Goal: Navigation & Orientation: Find specific page/section

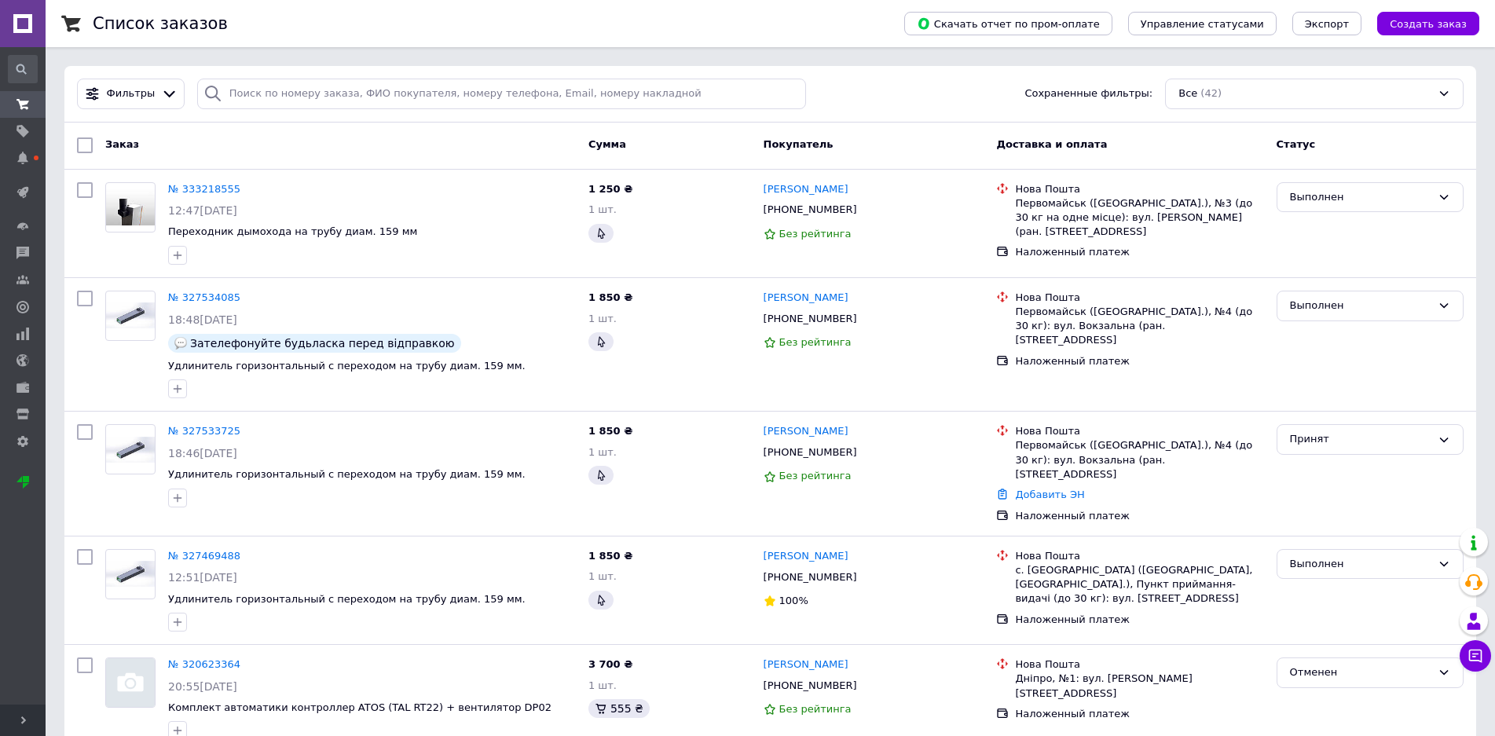
click at [24, 27] on link at bounding box center [23, 23] width 46 height 47
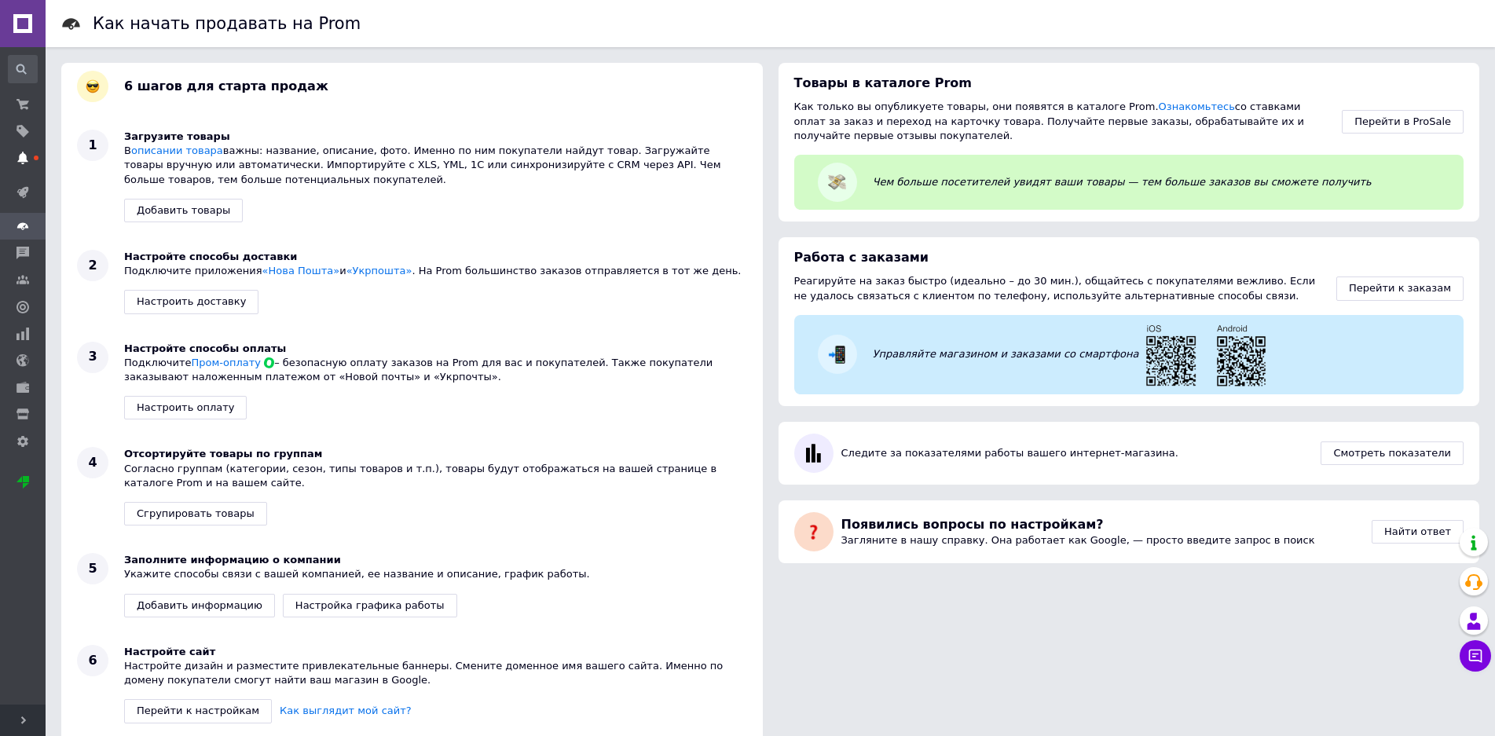
click at [31, 155] on span at bounding box center [23, 158] width 46 height 14
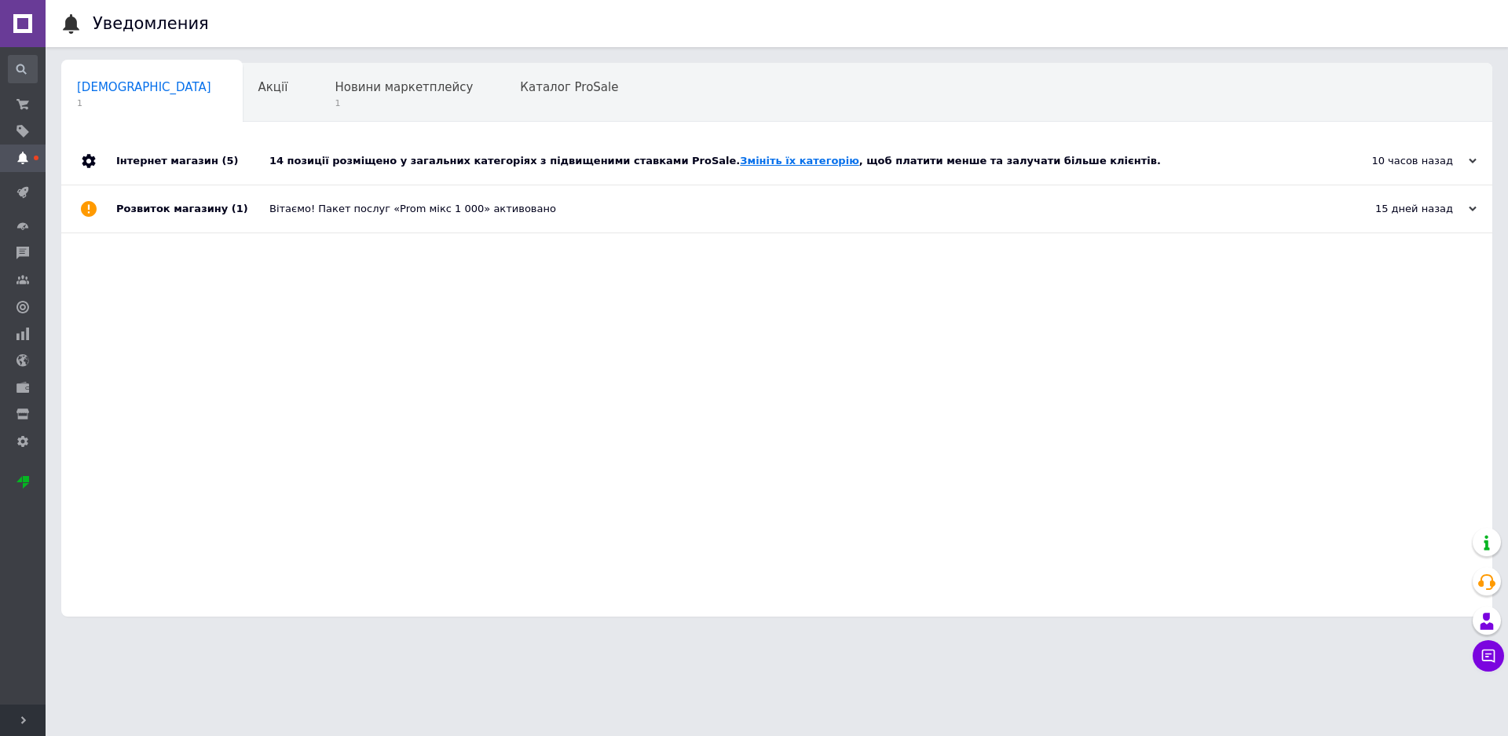
click at [740, 160] on link "Змініть їх категорію" at bounding box center [799, 161] width 119 height 12
